Goal: Information Seeking & Learning: Learn about a topic

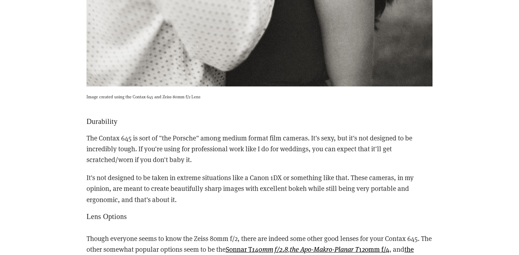
scroll to position [2998, 0]
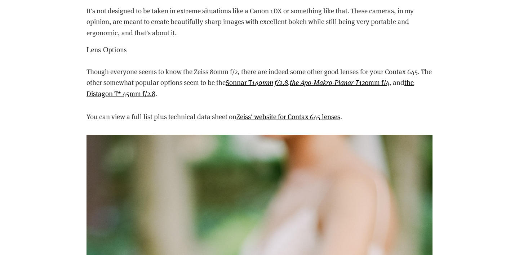
scroll to position [3163, 0]
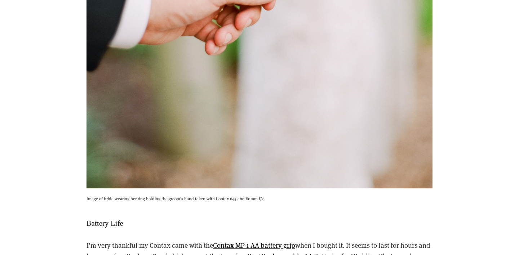
scroll to position [3584, 0]
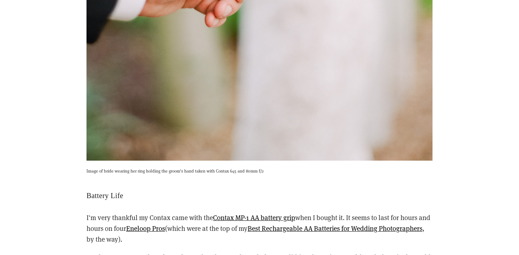
click at [220, 206] on div "I'm very thankful my Contax came with the Contax MP-1 AA battery grip when I bo…" at bounding box center [259, 248] width 358 height 85
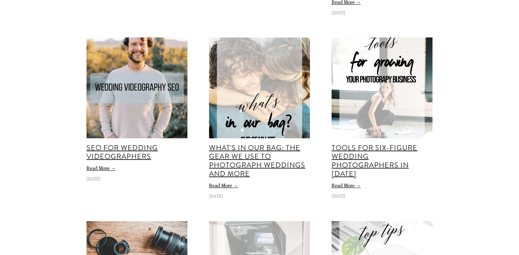
scroll to position [4800, 0]
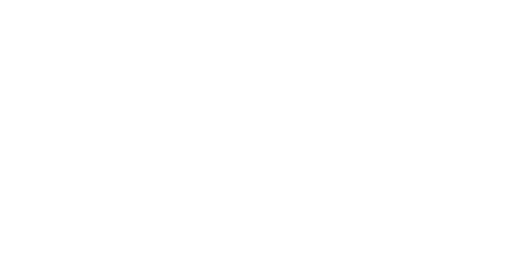
scroll to position [621, 0]
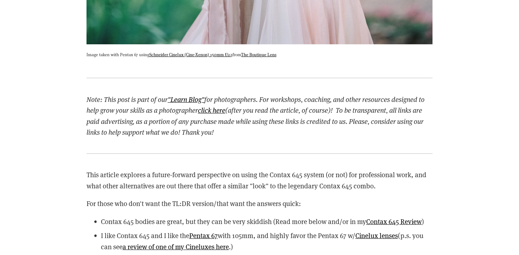
scroll to position [992, 0]
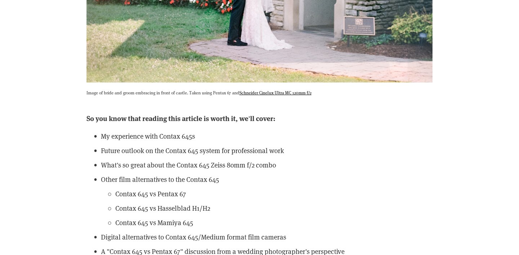
scroll to position [2176, 0]
click at [86, 154] on div "So you know that reading this article is worth it, we'll cover: My experience w…" at bounding box center [259, 198] width 358 height 185
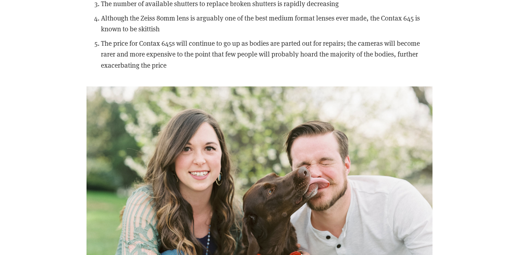
scroll to position [4283, 0]
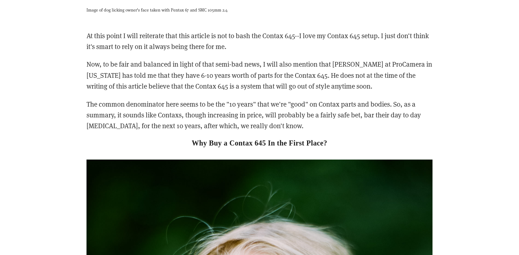
scroll to position [4648, 0]
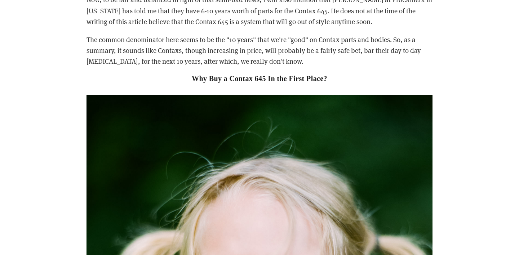
scroll to position [4715, 0]
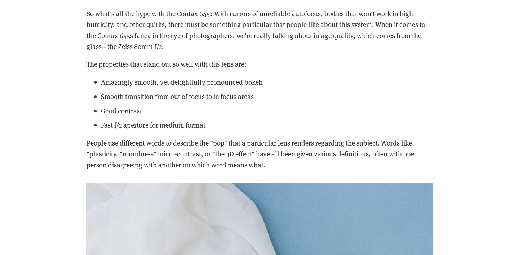
scroll to position [5305, 0]
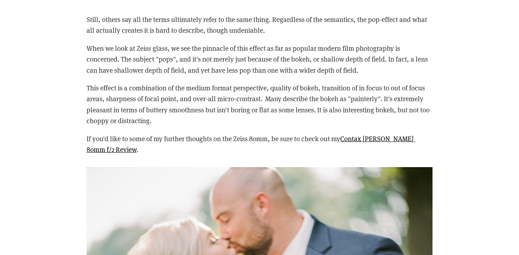
scroll to position [5971, 0]
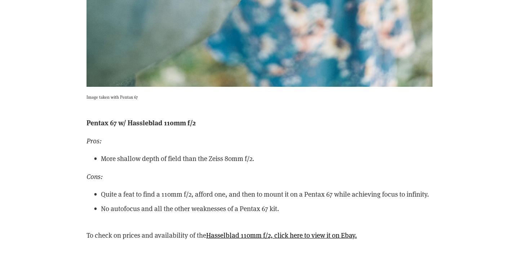
scroll to position [9571, 0]
